Goal: Book appointment/travel/reservation

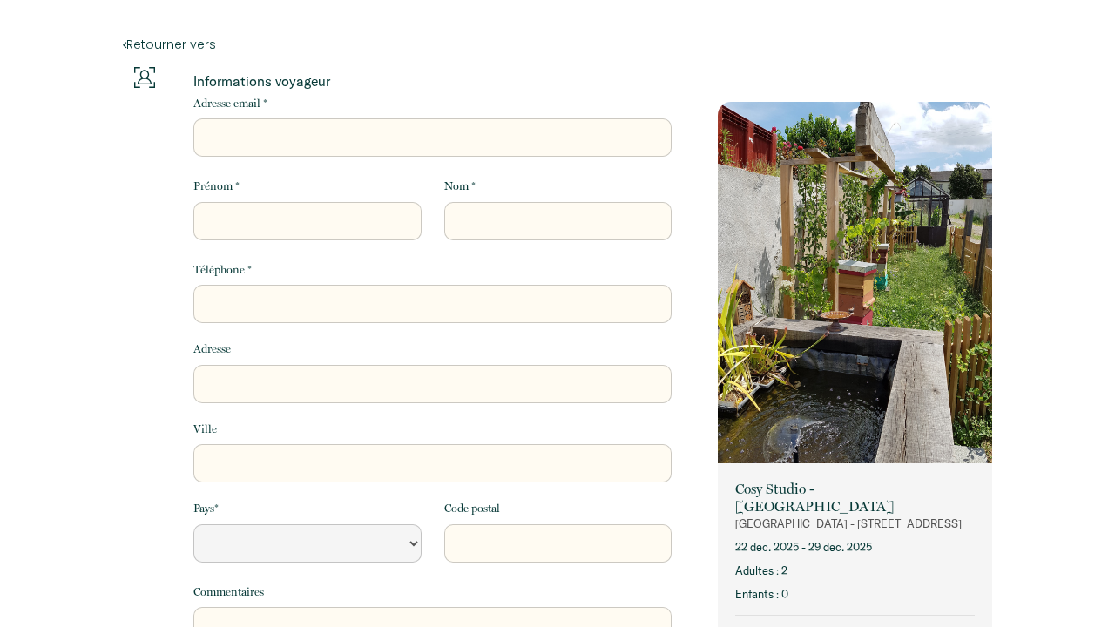
select select "Default select example"
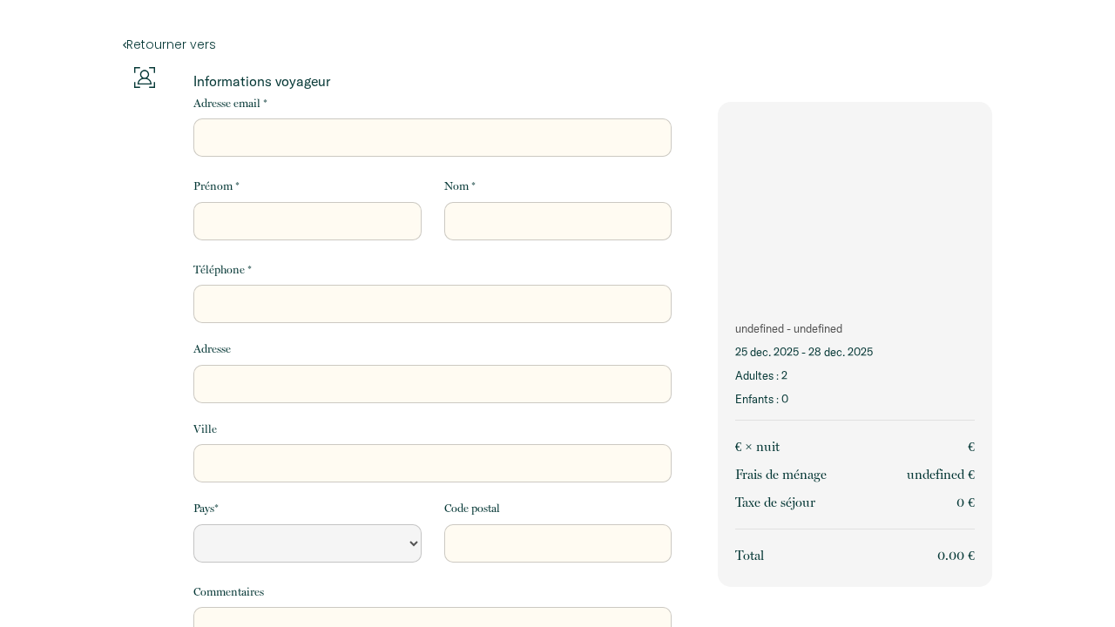
select select "Default select example"
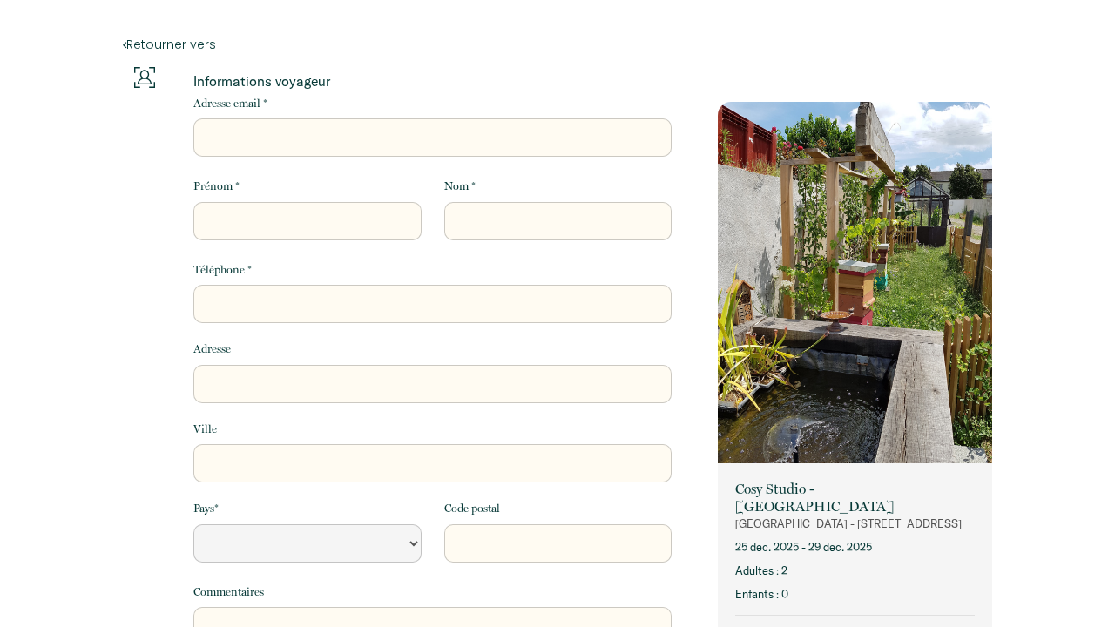
select select "Default select example"
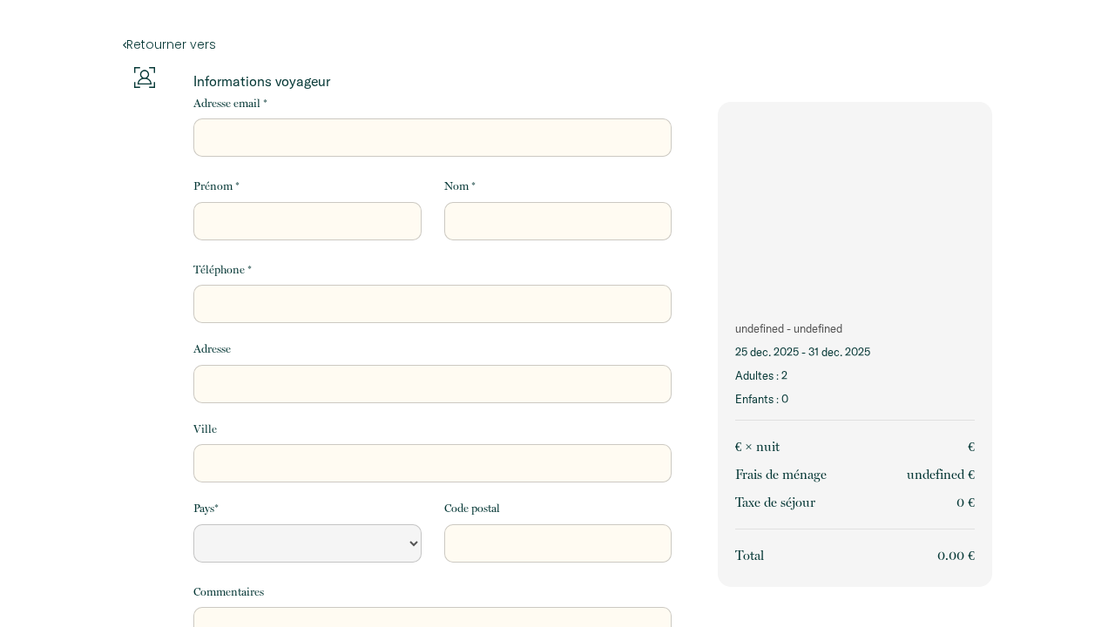
select select "Default select example"
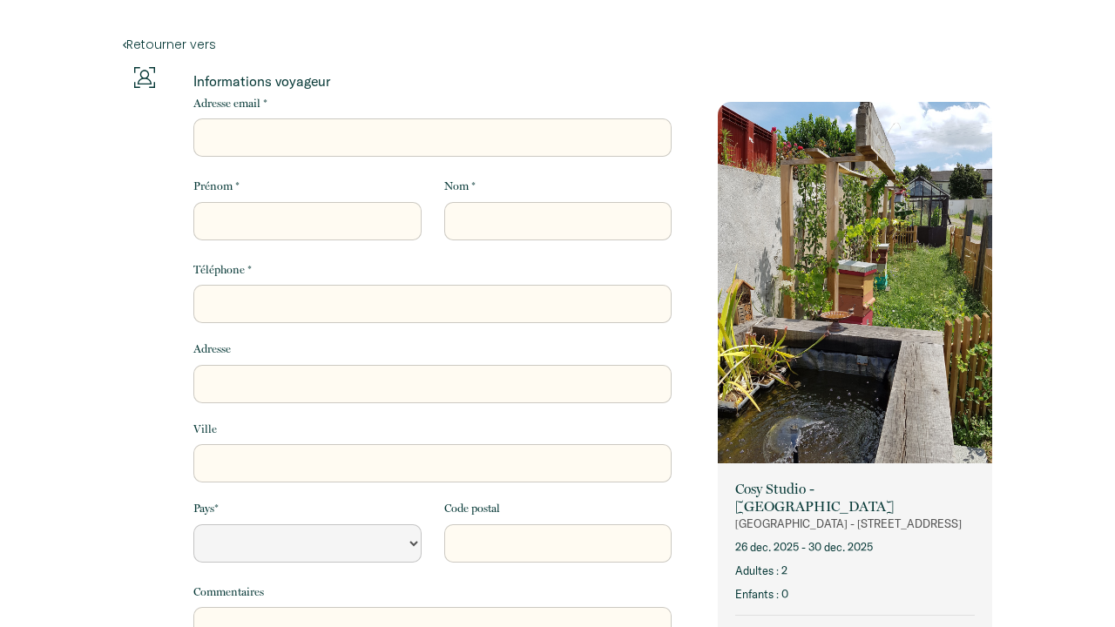
select select "Default select example"
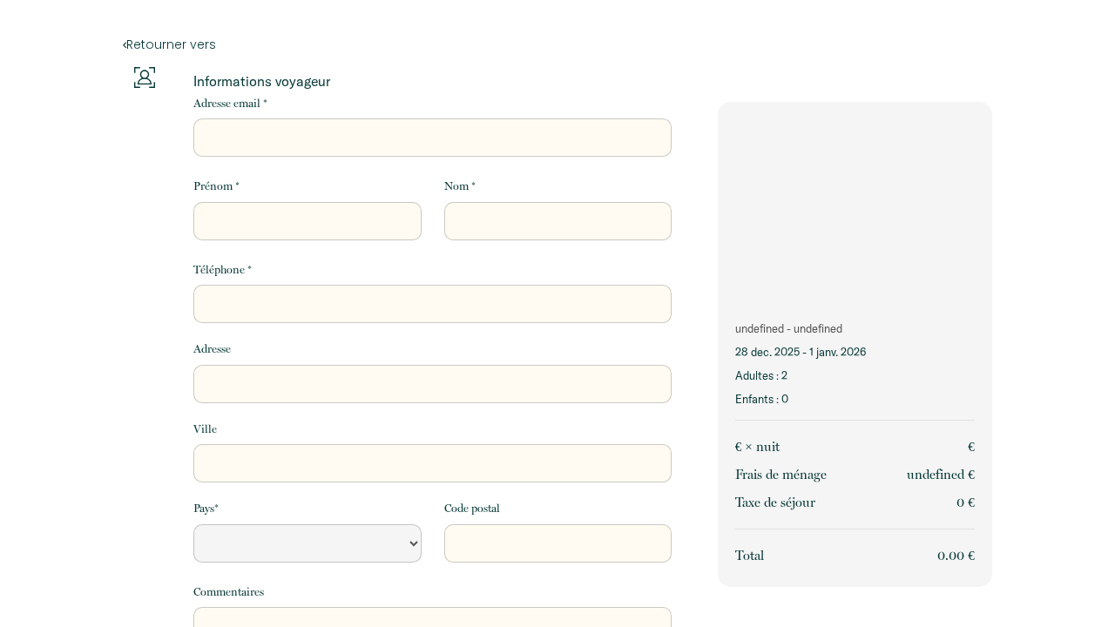
select select "Default select example"
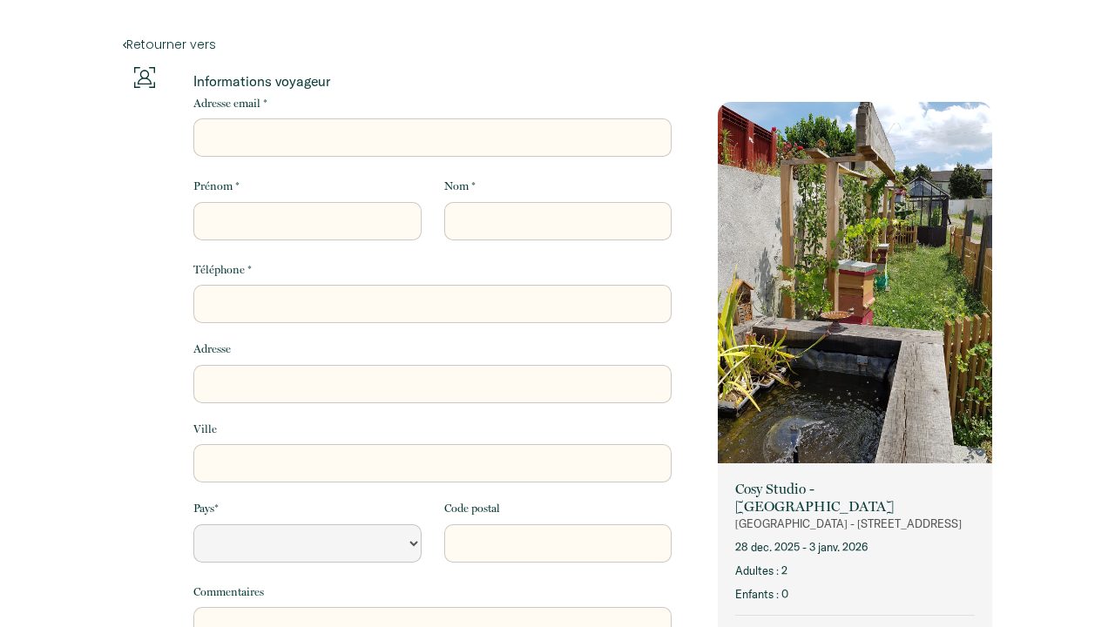
select select "Default select example"
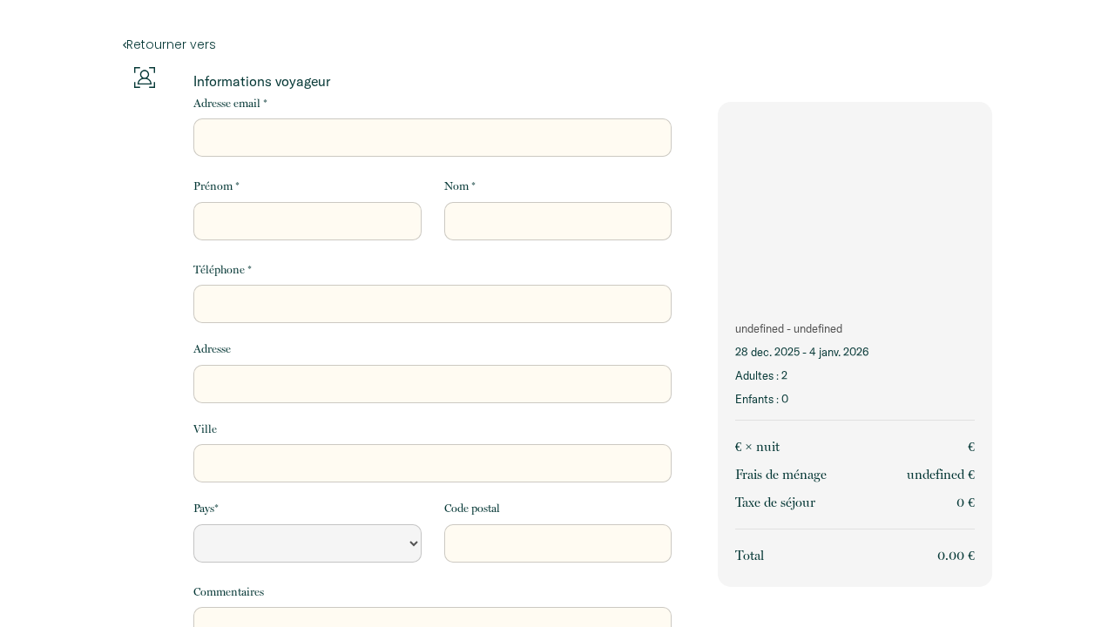
select select "Default select example"
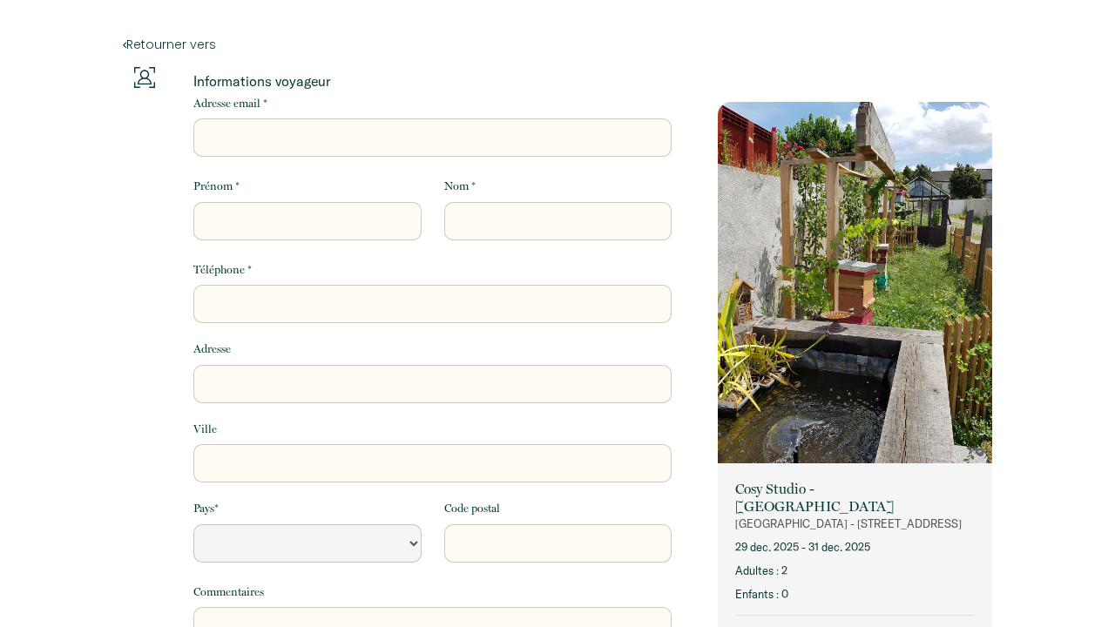
select select "Default select example"
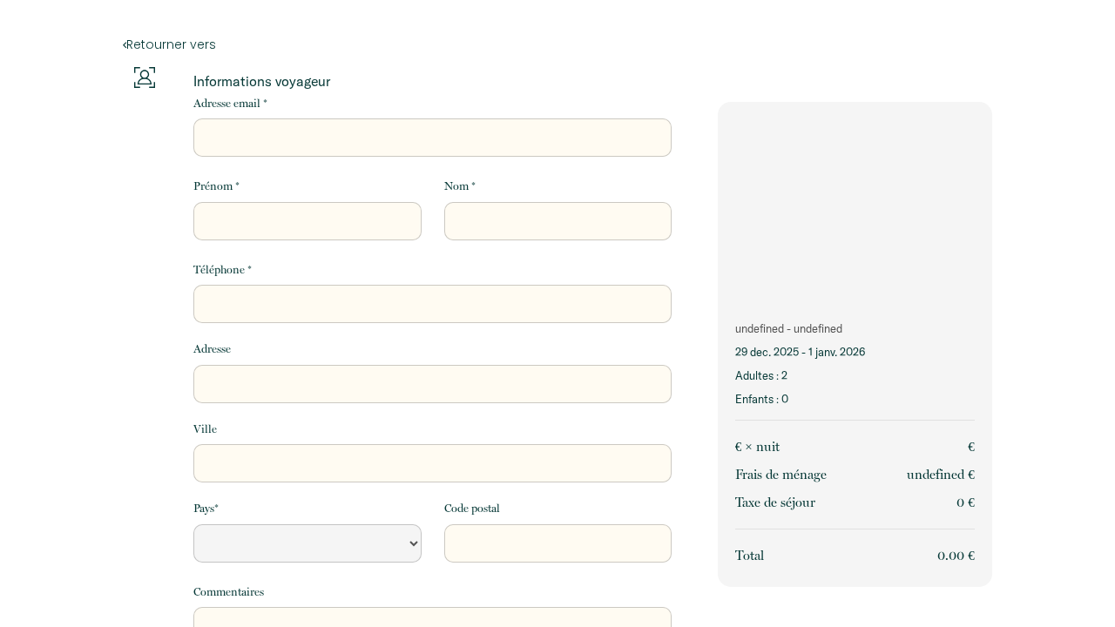
select select "Default select example"
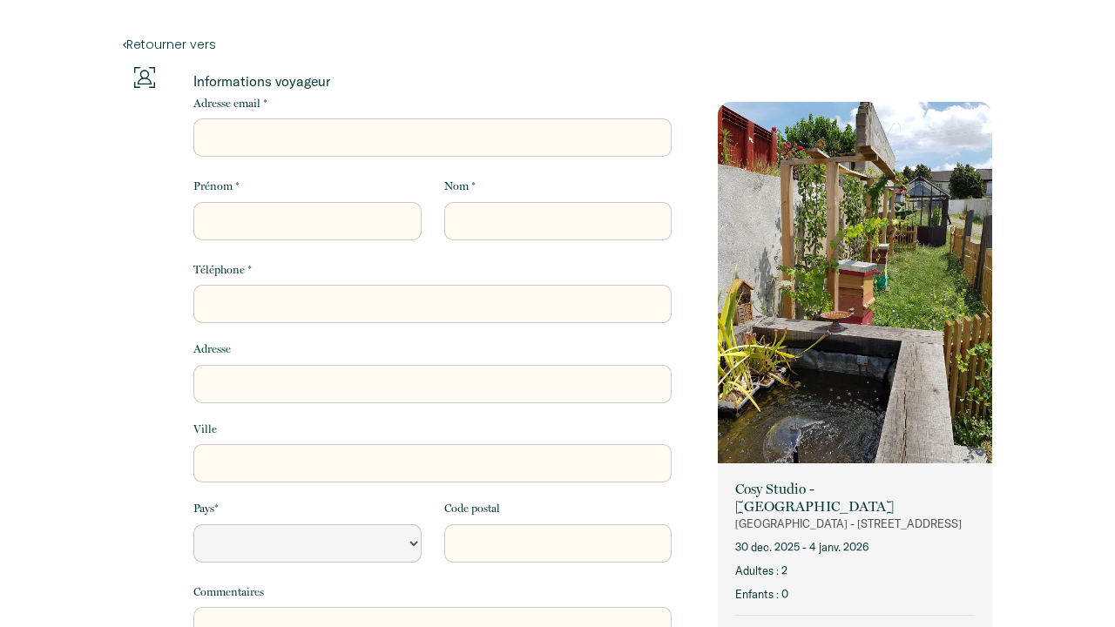
select select "Default select example"
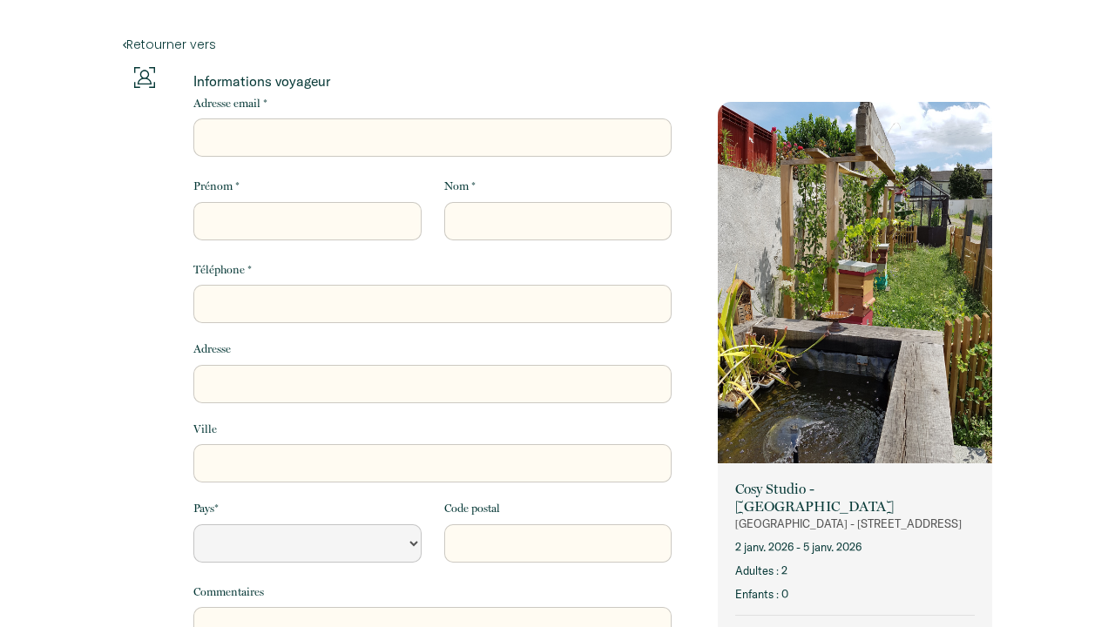
select select "Default select example"
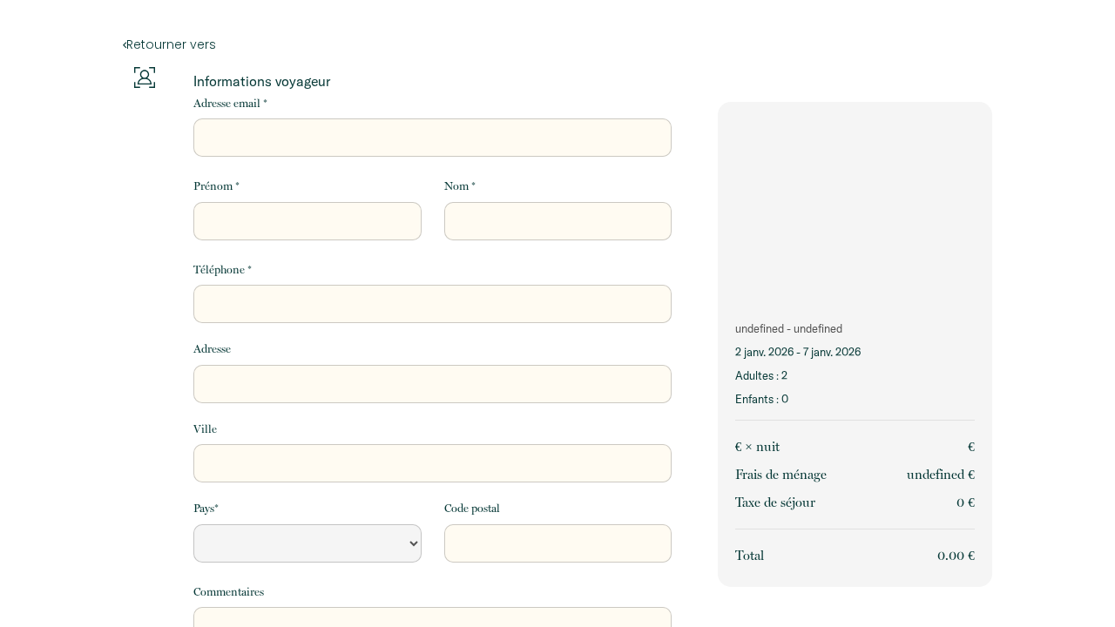
select select "Default select example"
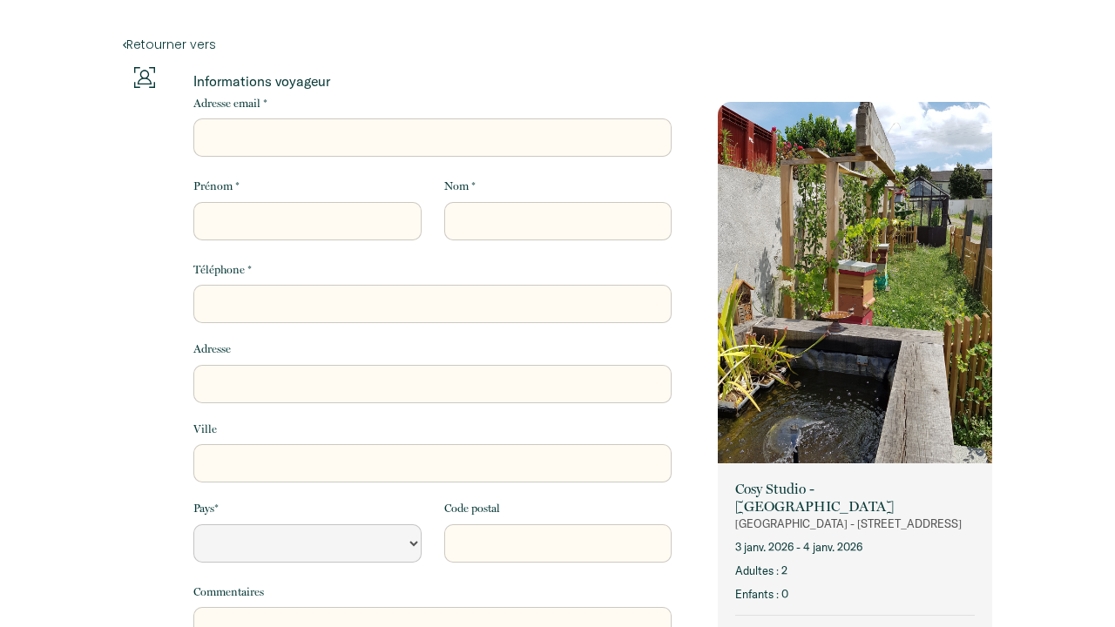
select select "Default select example"
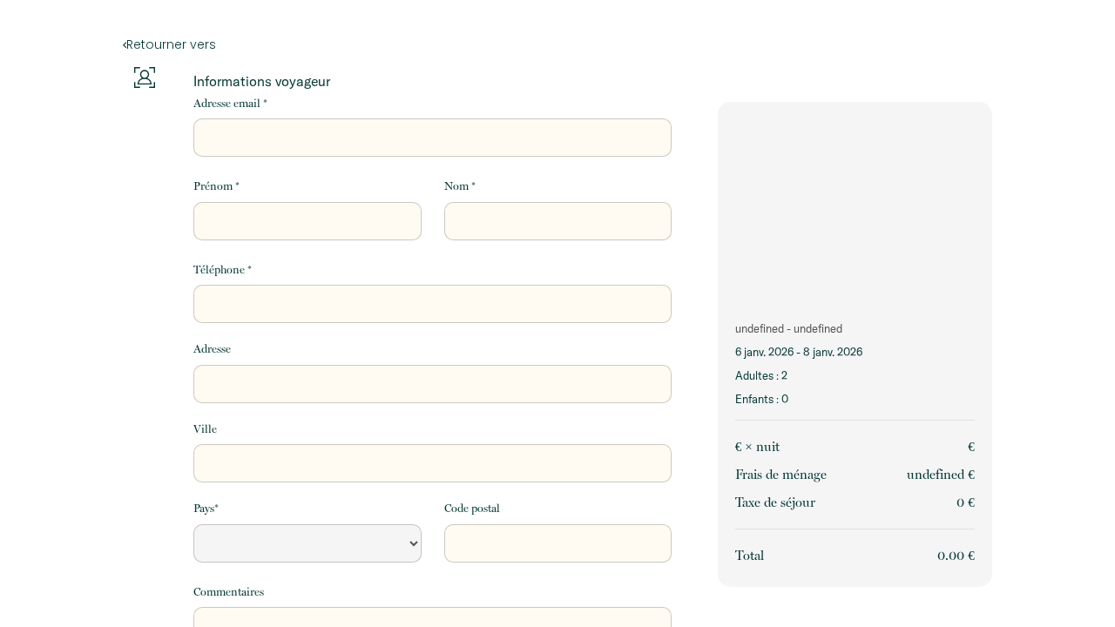
select select "Default select example"
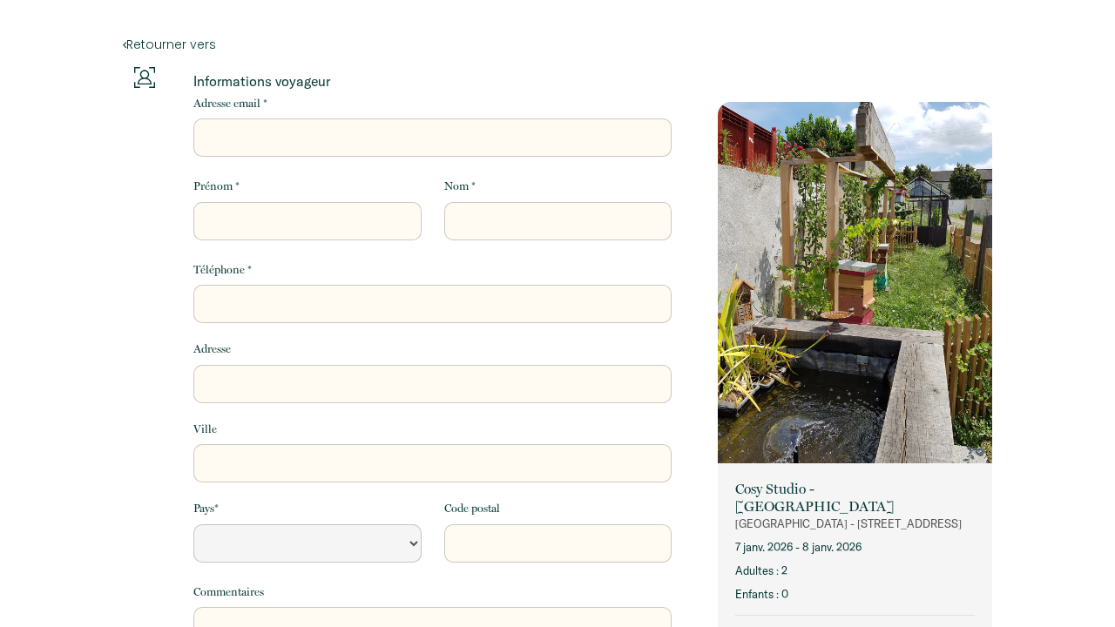
select select "Default select example"
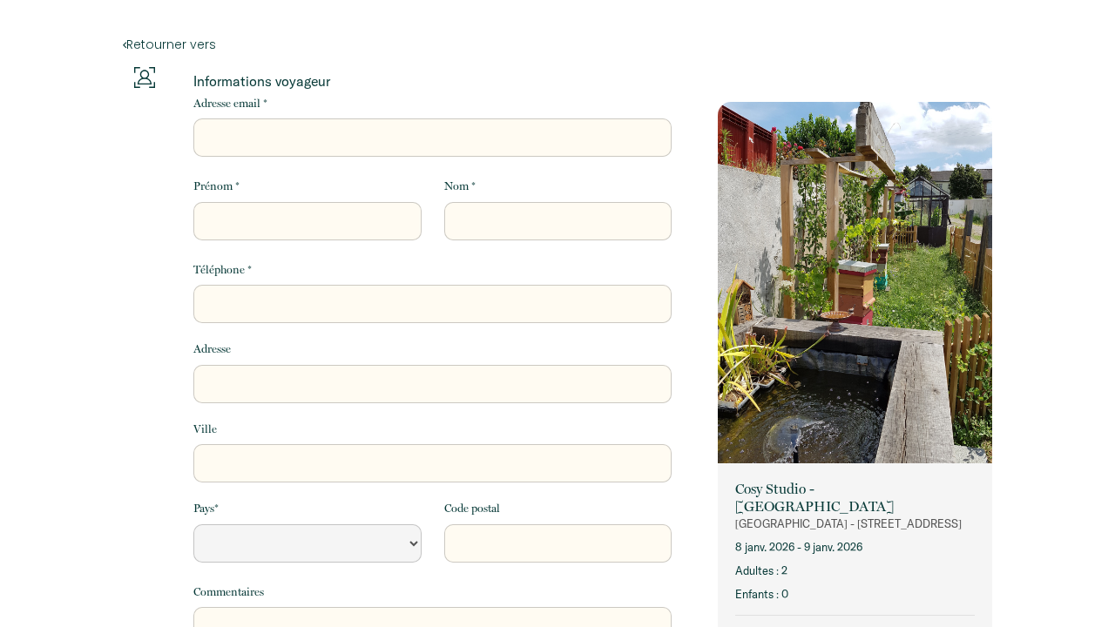
select select "Default select example"
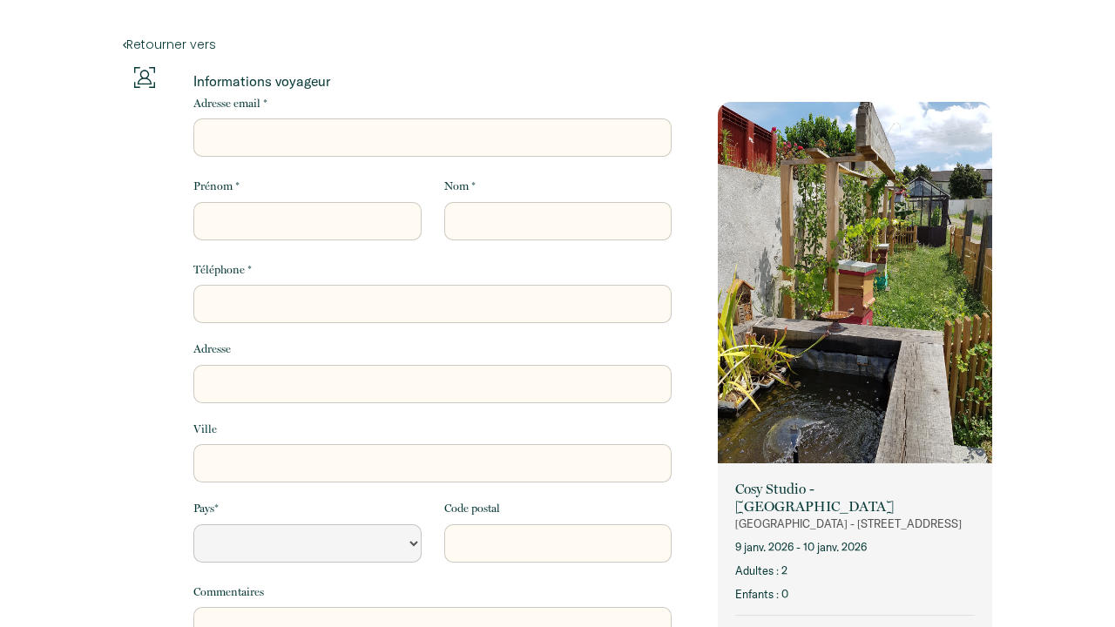
select select "Default select example"
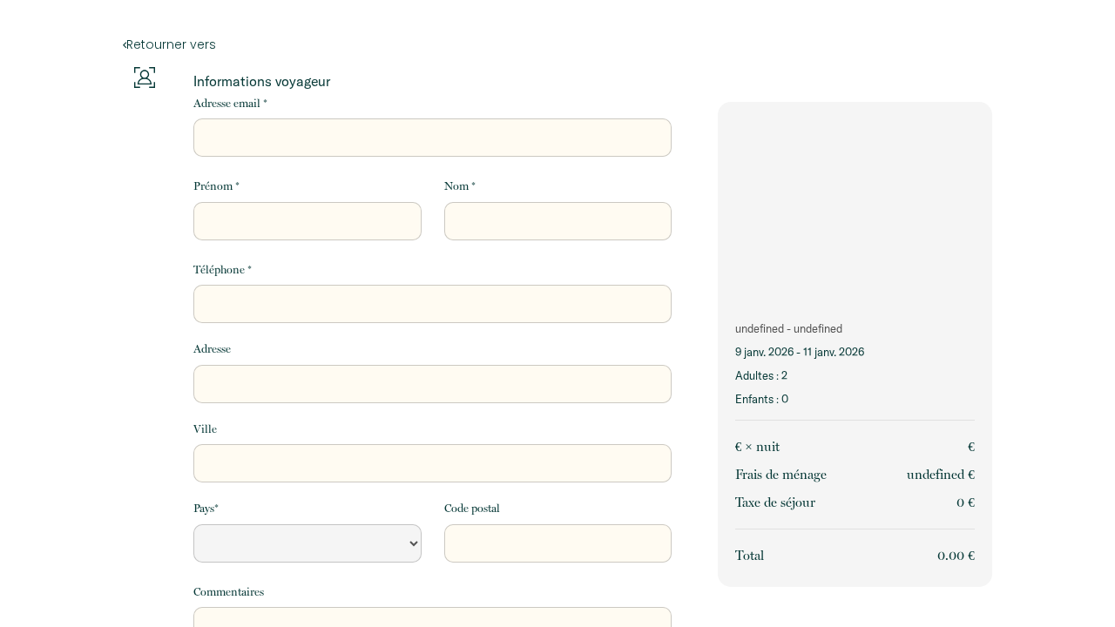
select select "Default select example"
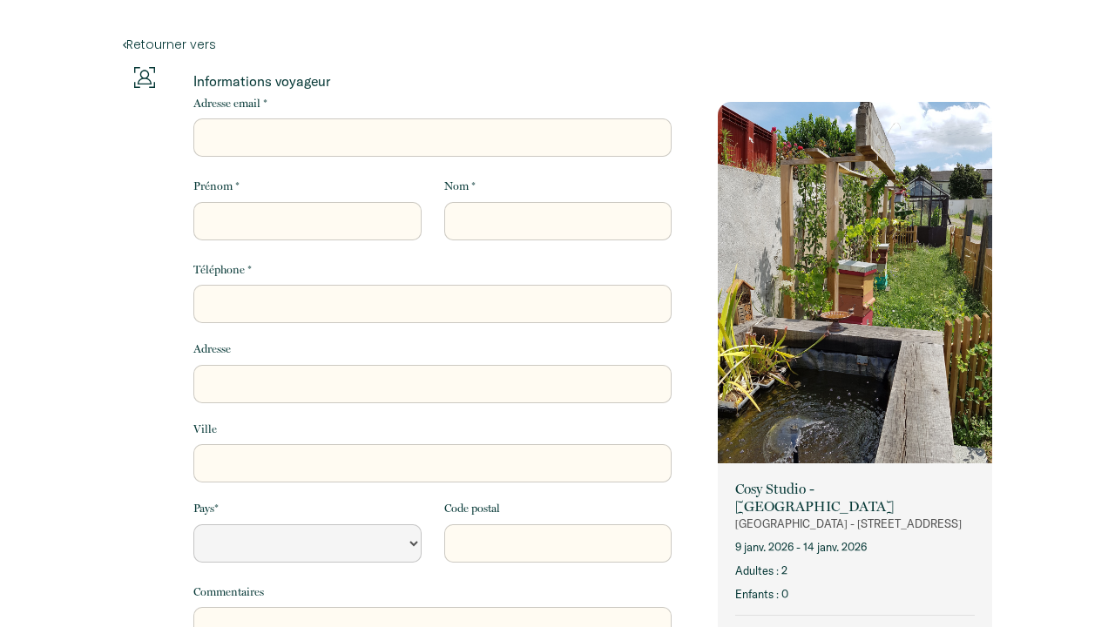
select select "Default select example"
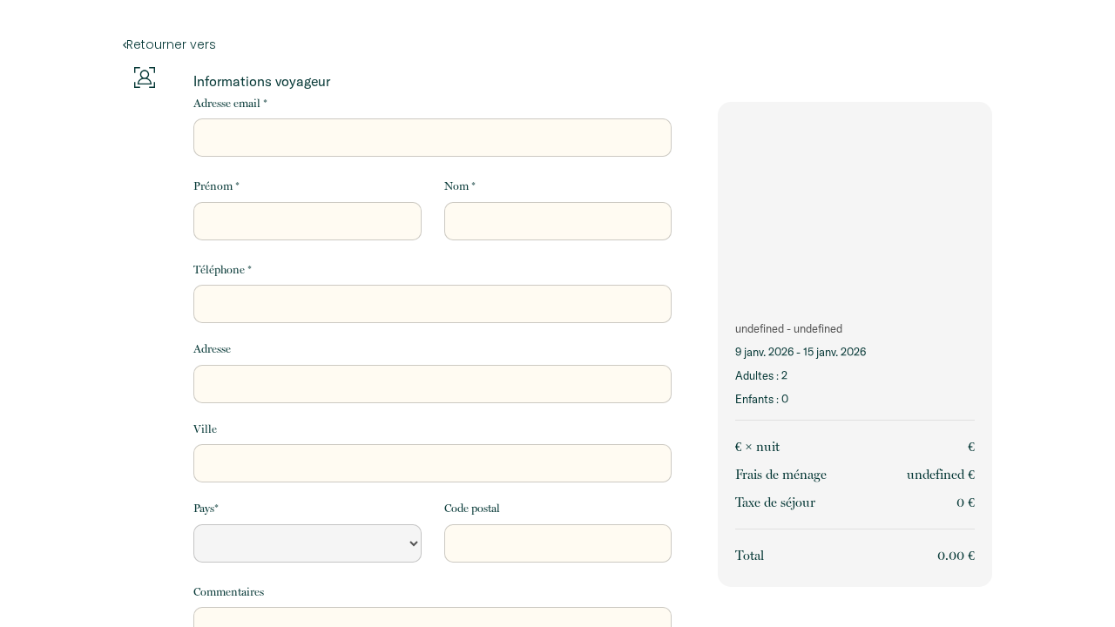
select select "Default select example"
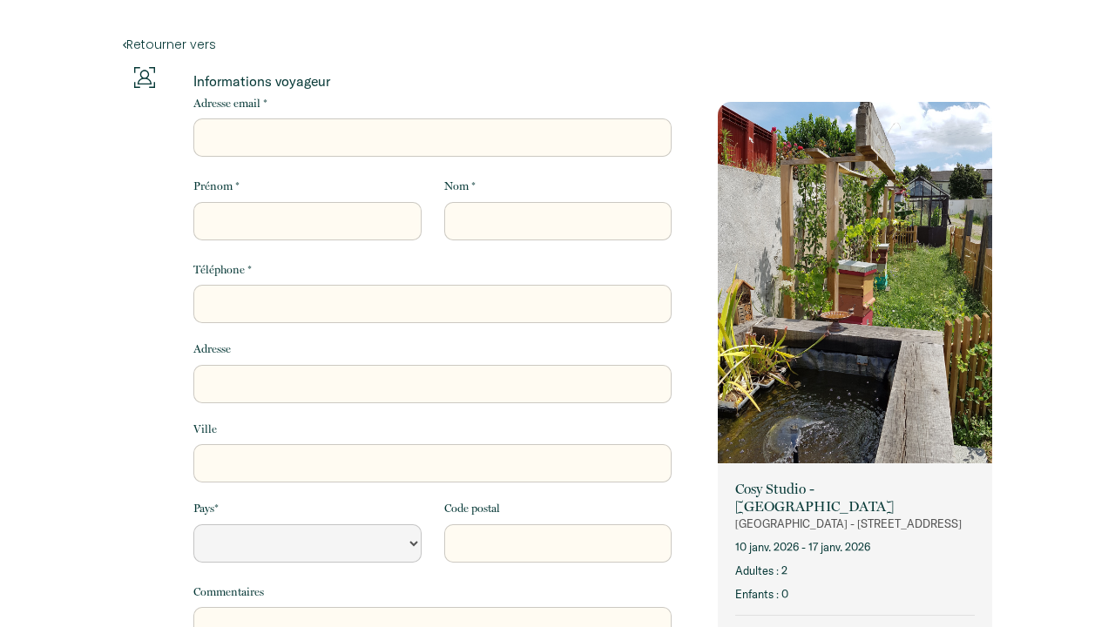
select select "Default select example"
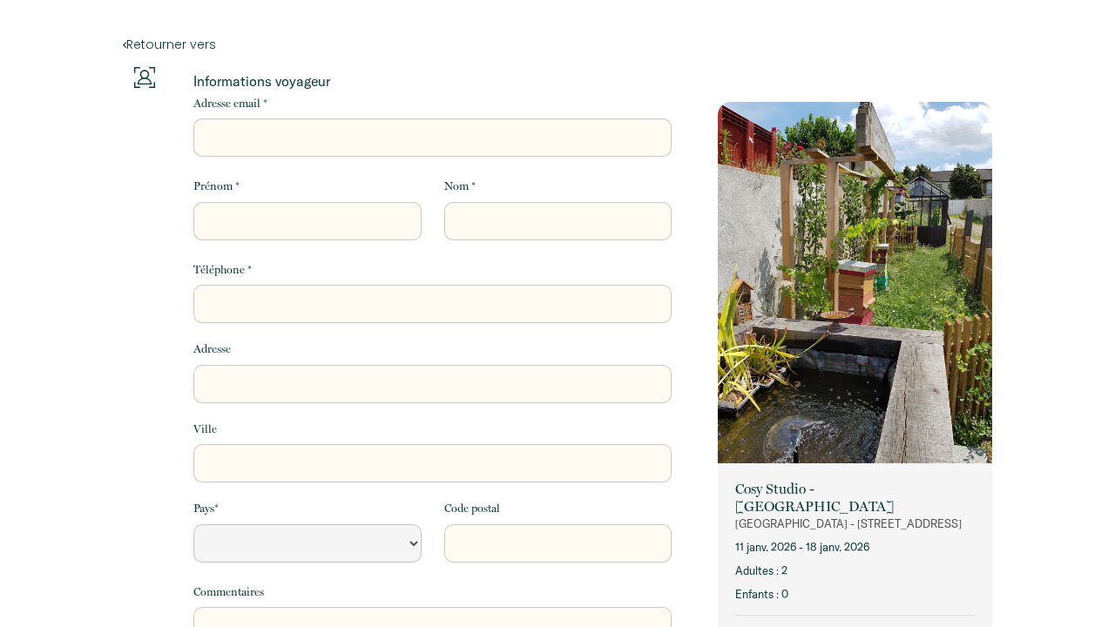
select select "Default select example"
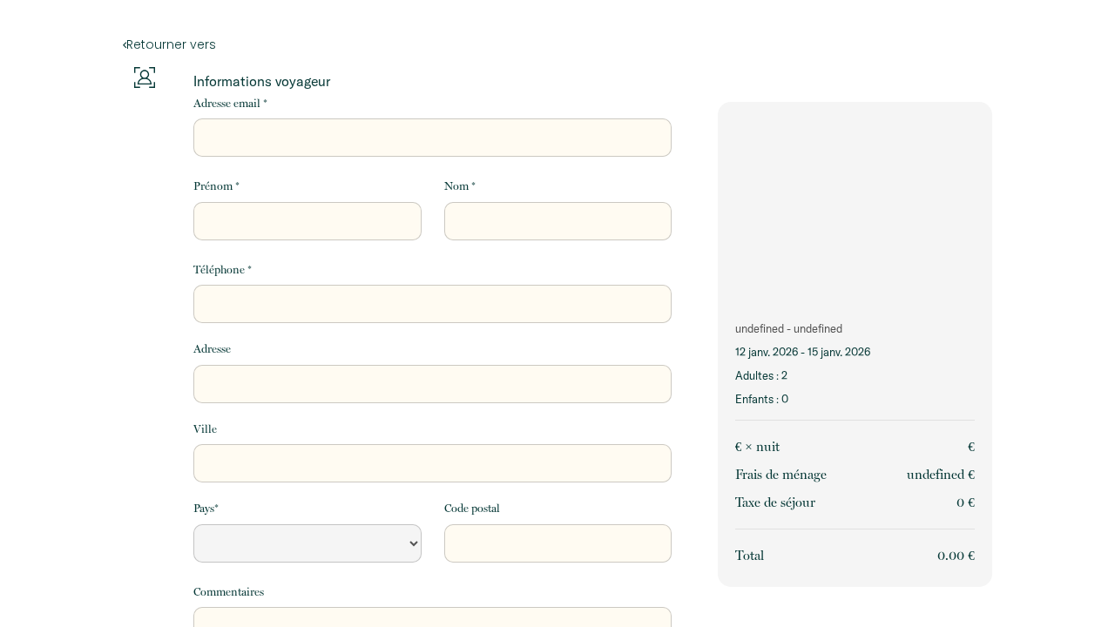
select select "Default select example"
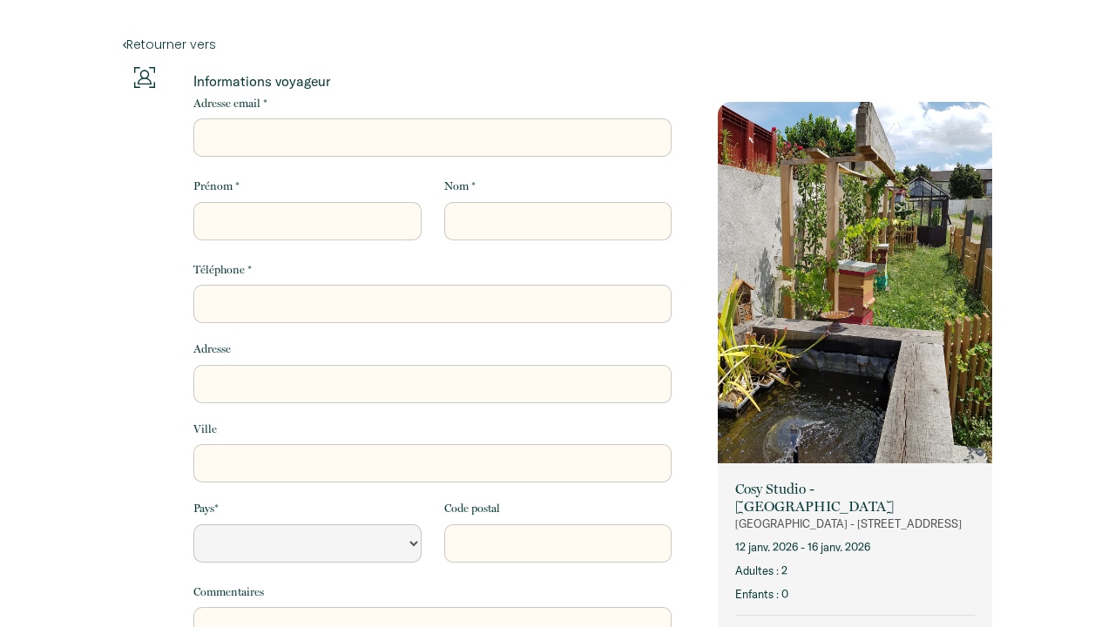
select select "Default select example"
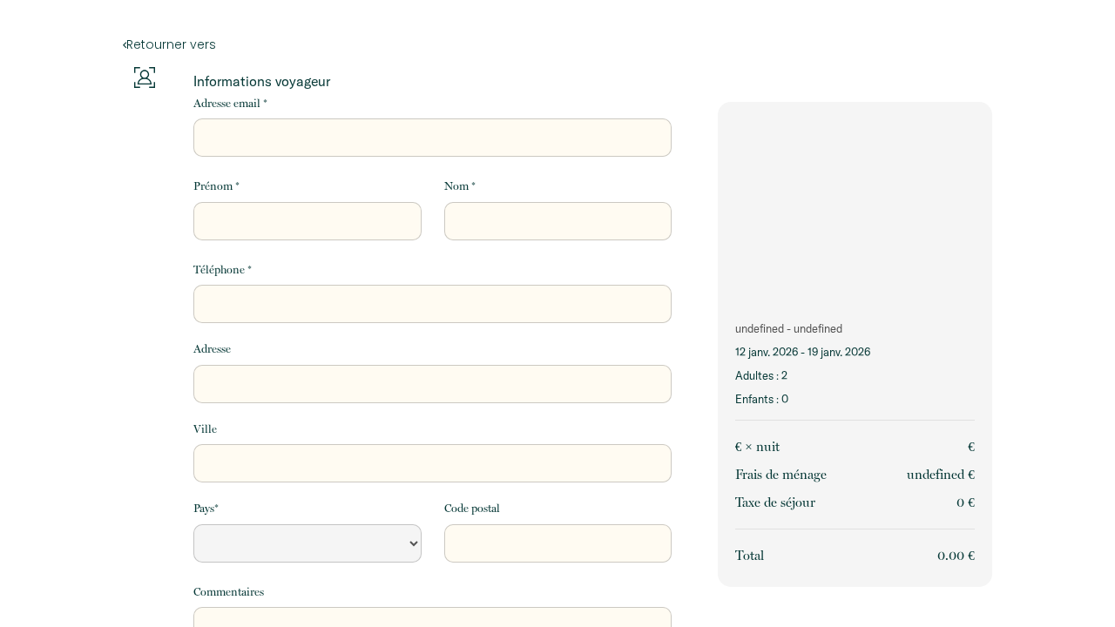
select select "Default select example"
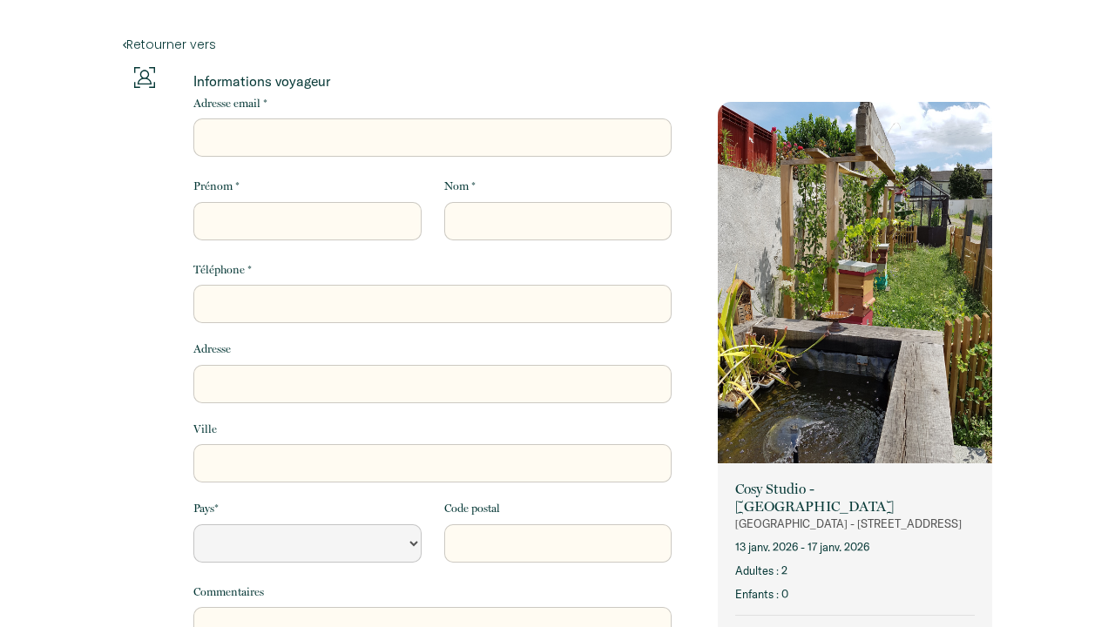
select select "Default select example"
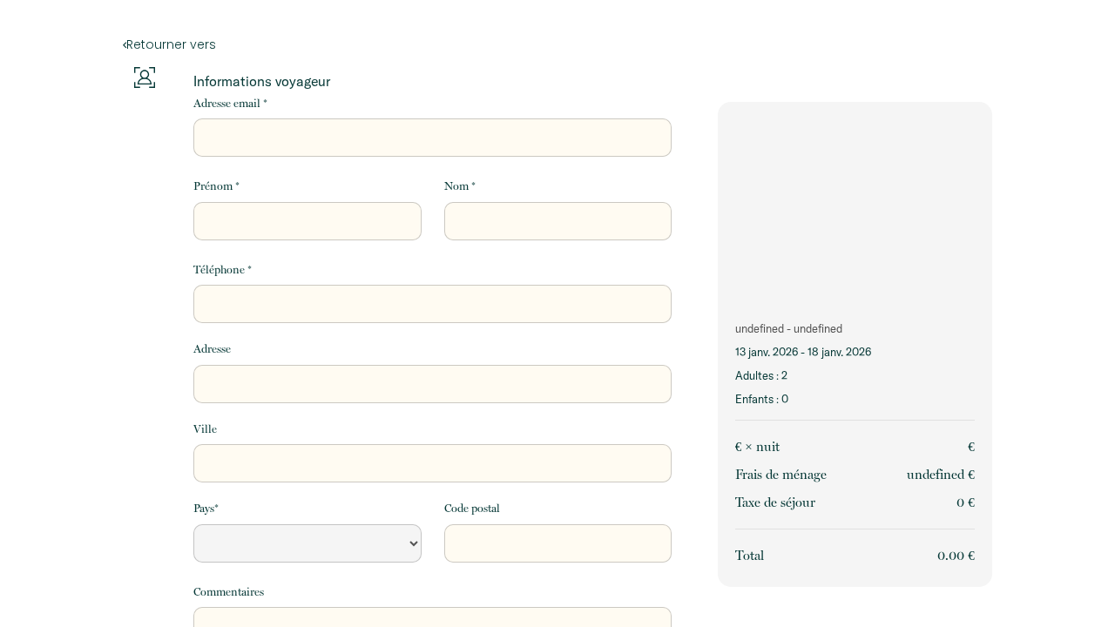
select select "Default select example"
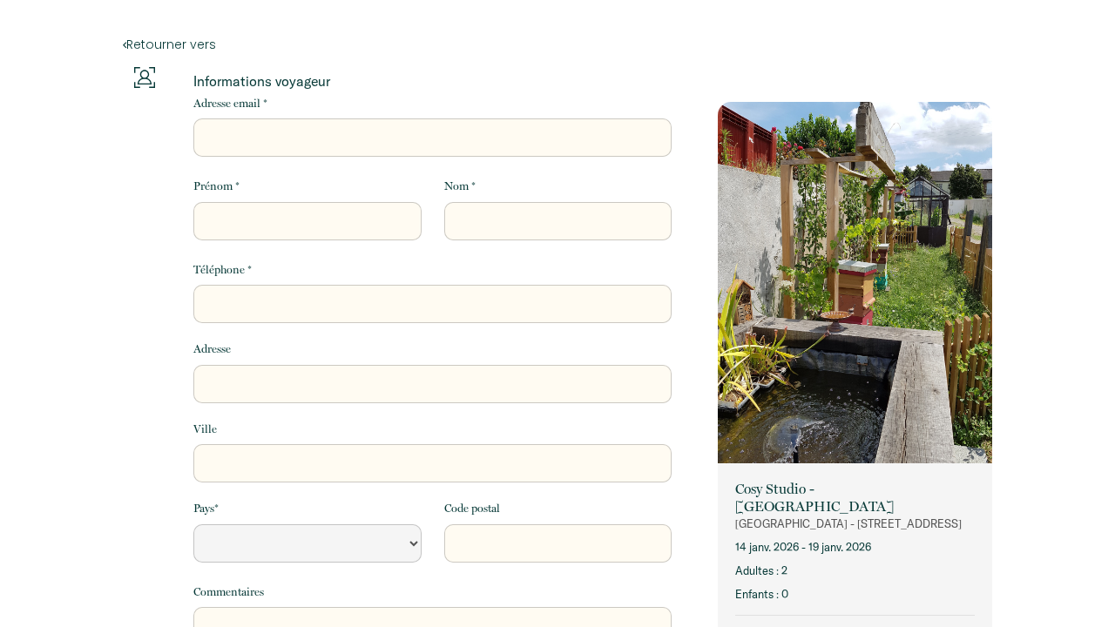
select select "Default select example"
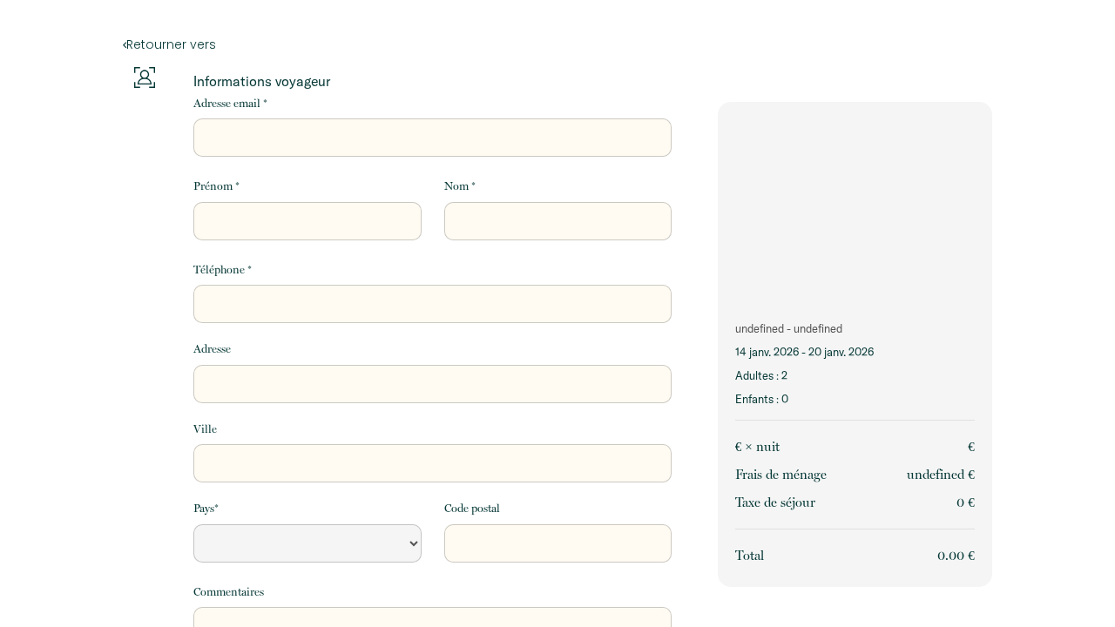
select select "Default select example"
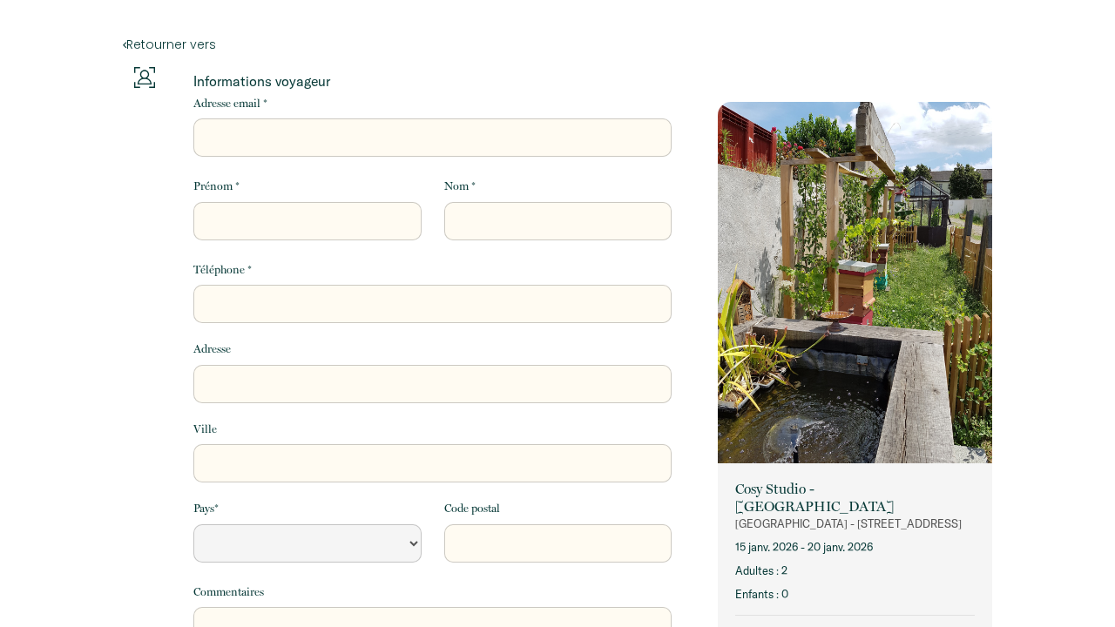
select select "Default select example"
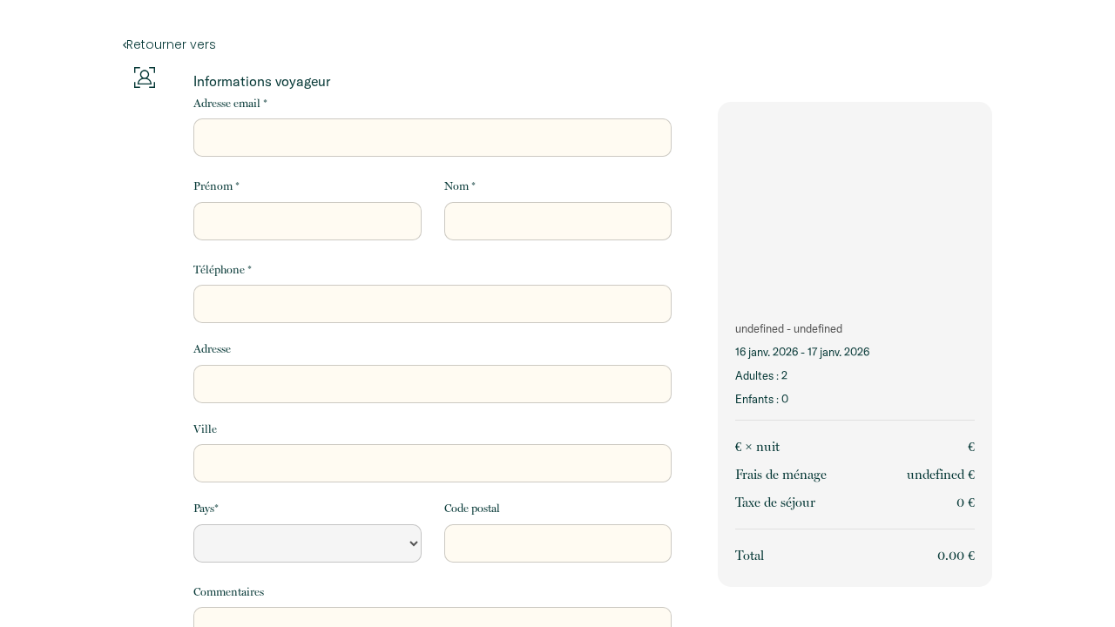
select select "Default select example"
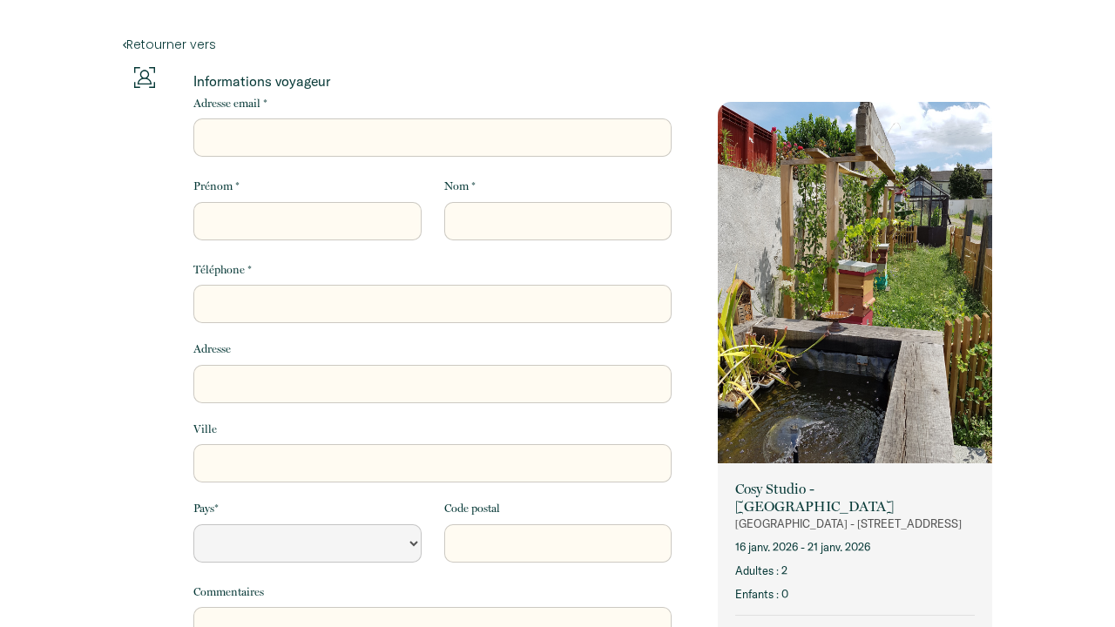
select select "Default select example"
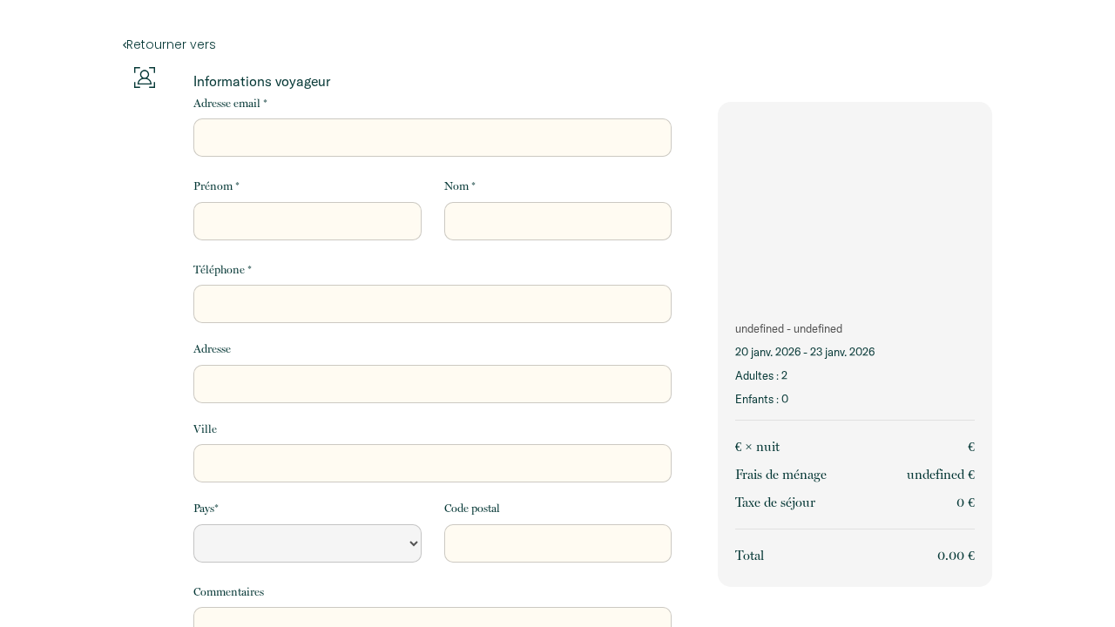
select select "Default select example"
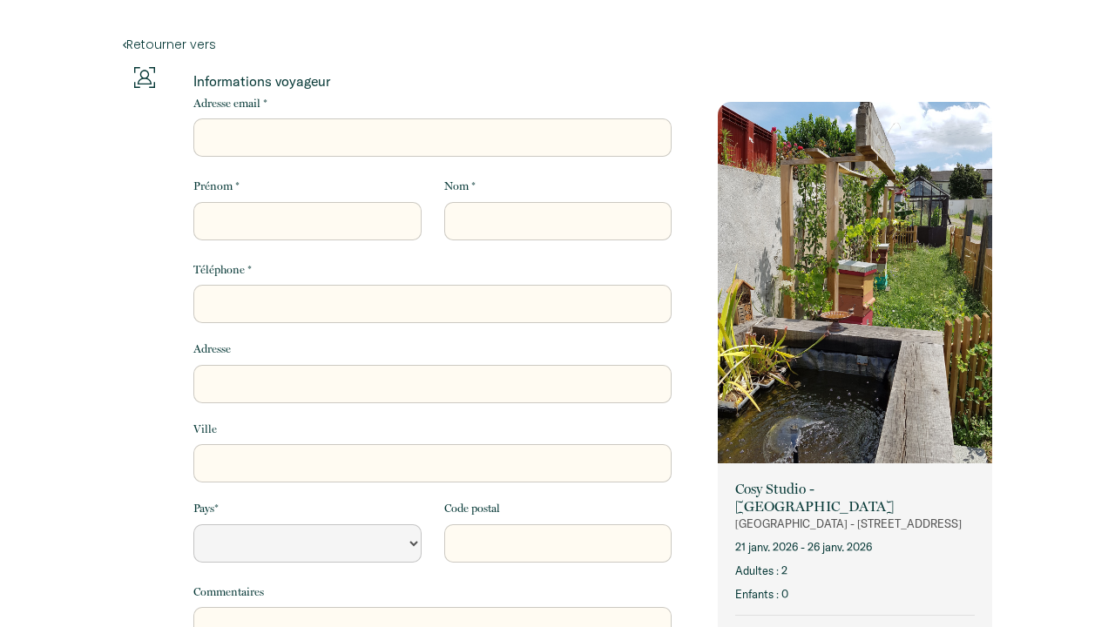
select select "Default select example"
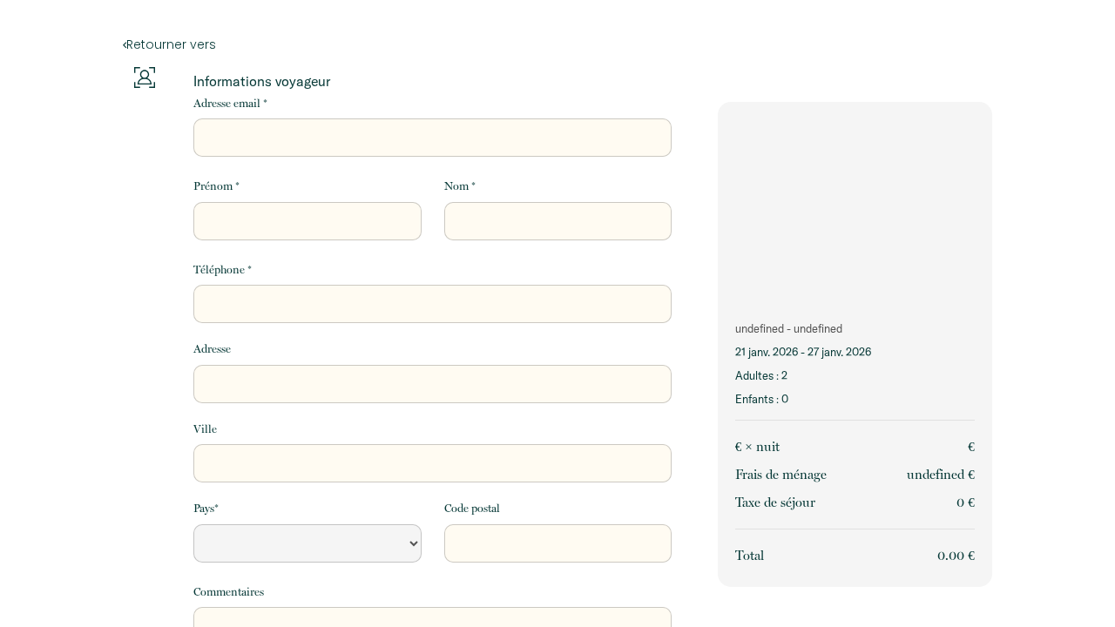
select select "Default select example"
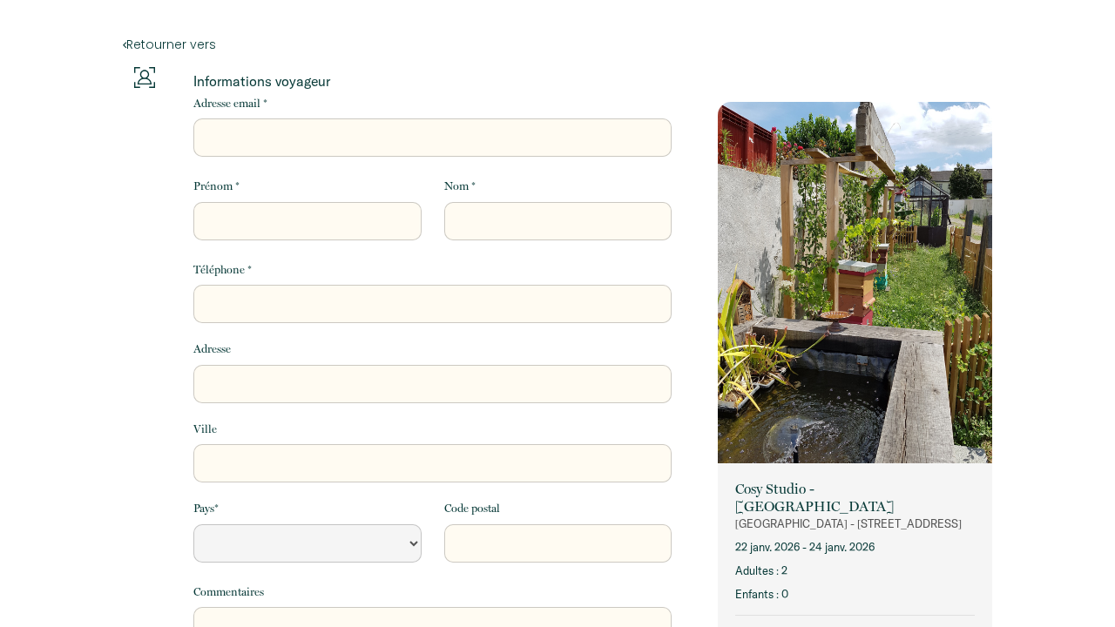
select select "Default select example"
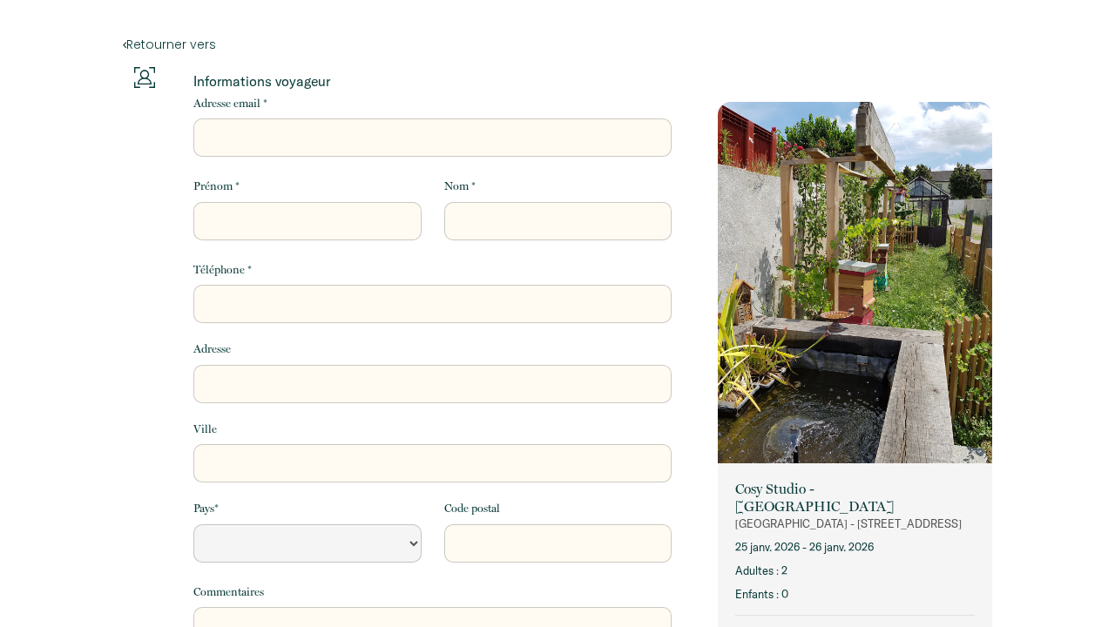
select select "Default select example"
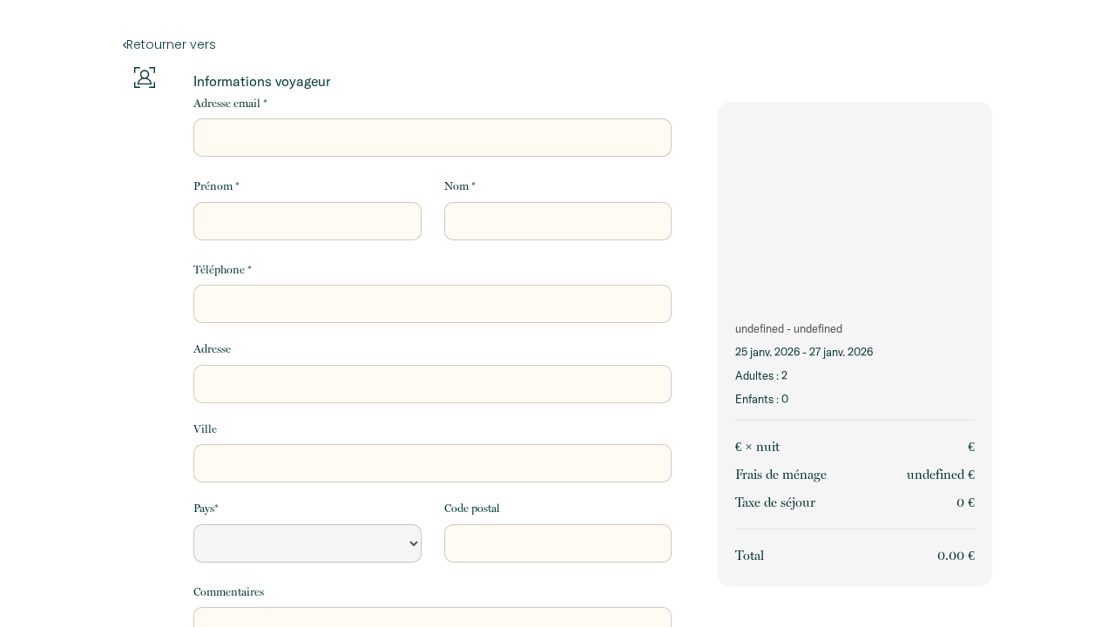
select select "Default select example"
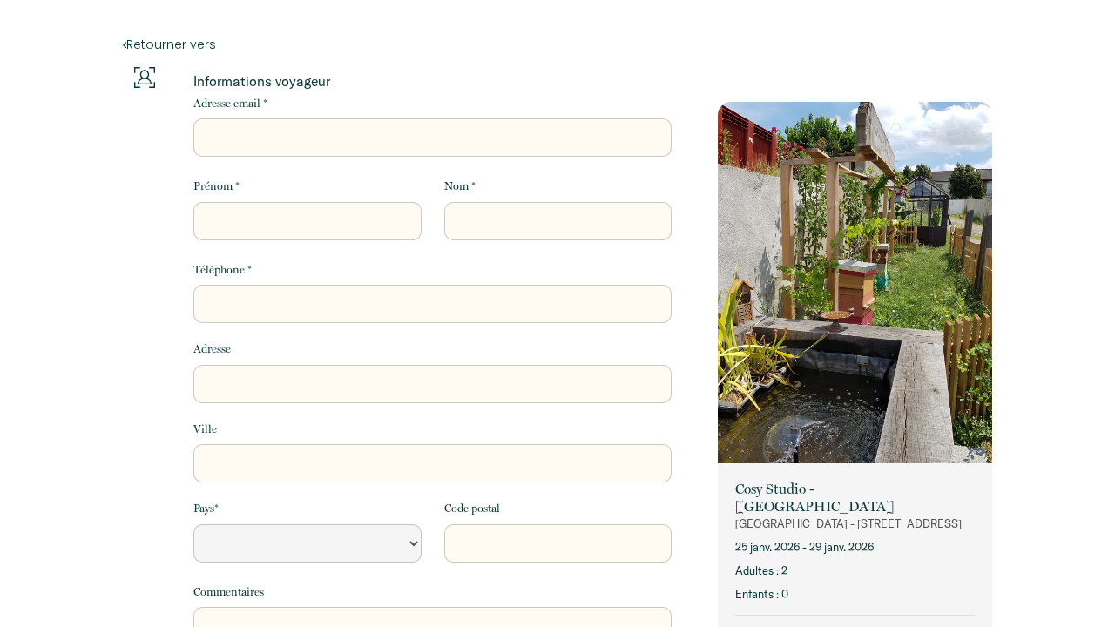
select select "Default select example"
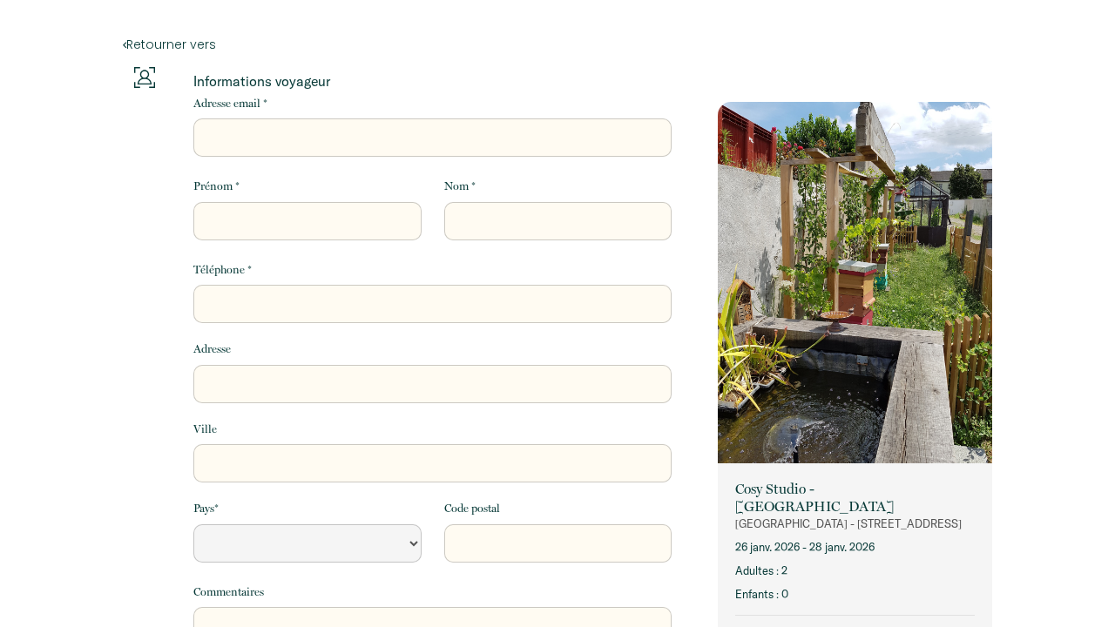
select select "Default select example"
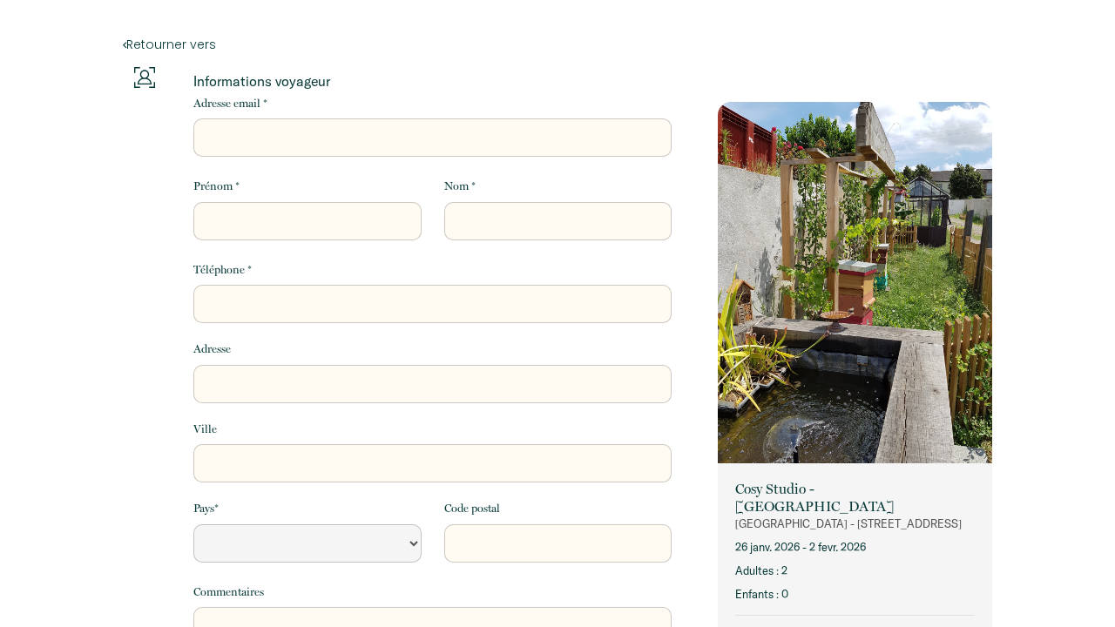
select select "Default select example"
